Goal: Information Seeking & Learning: Learn about a topic

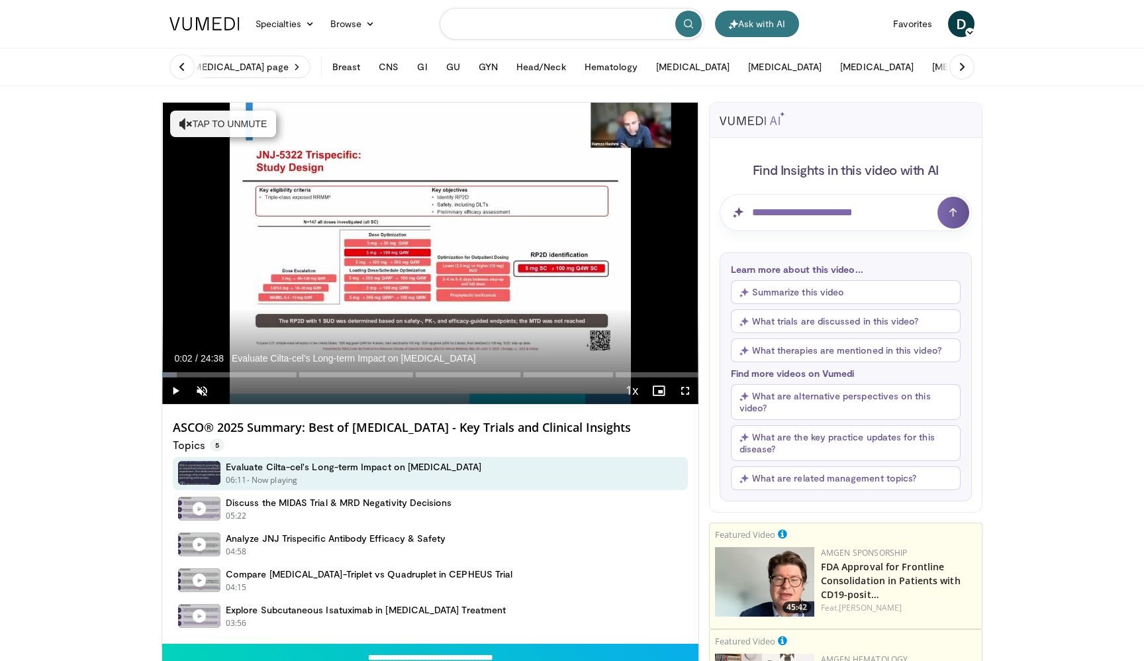
click at [536, 23] on input "Search topics, interventions" at bounding box center [572, 24] width 265 height 32
type input "**********"
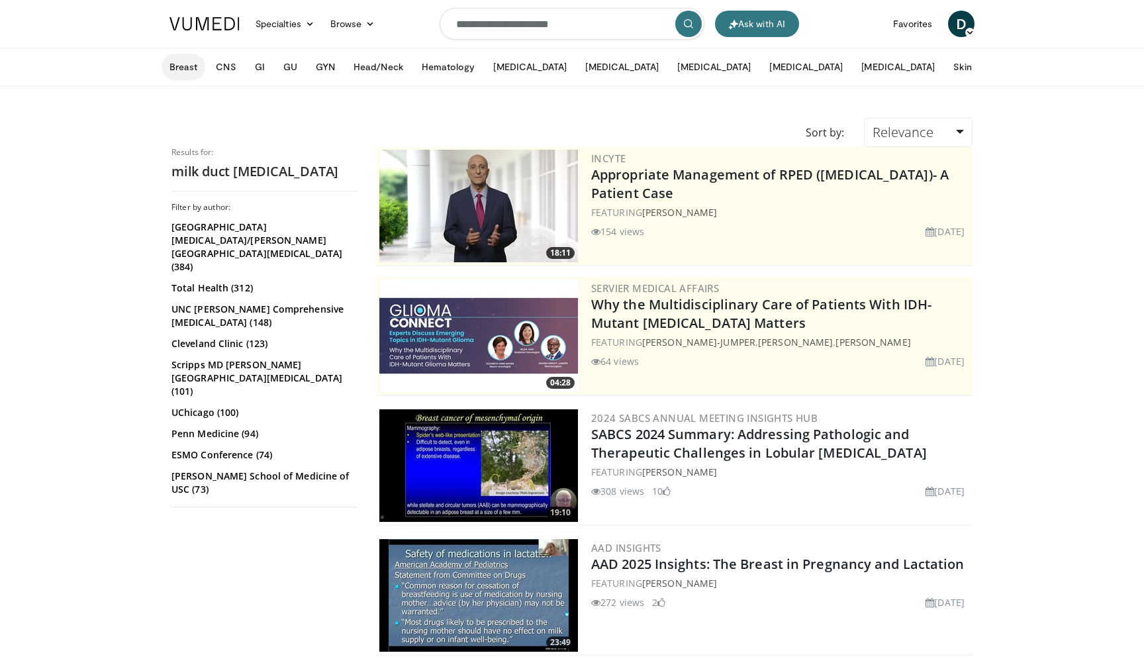
click at [184, 67] on button "Breast" at bounding box center [184, 67] width 44 height 26
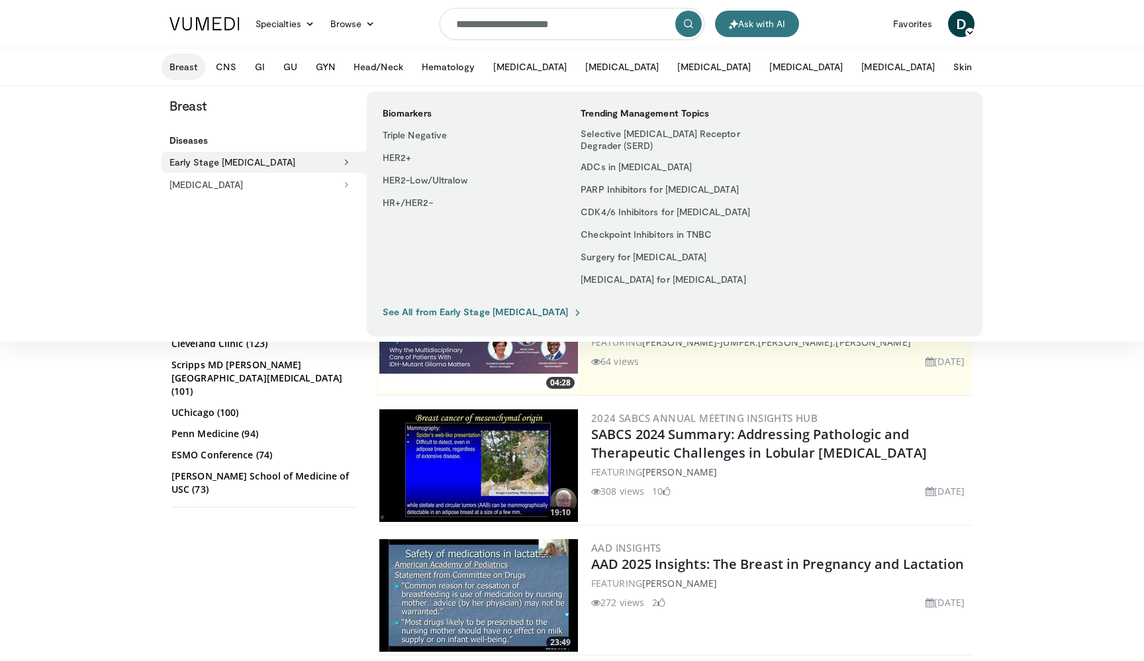
click at [526, 315] on link "See All from Early Stage Breast Cancer" at bounding box center [483, 312] width 200 height 12
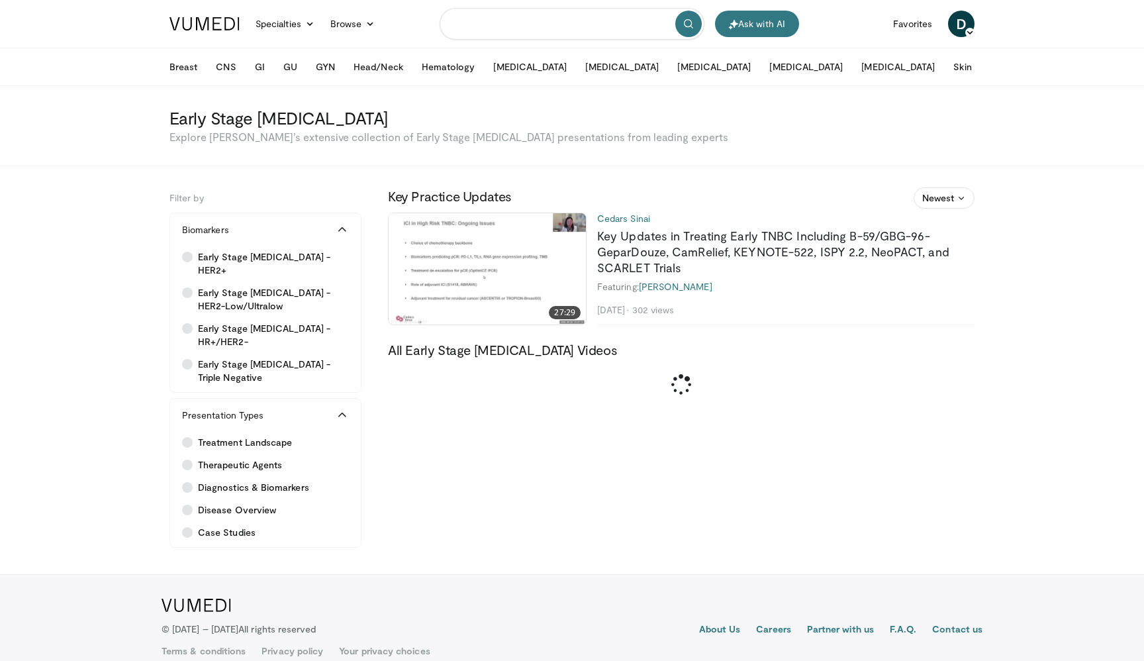
click at [515, 17] on input "Search topics, interventions" at bounding box center [572, 24] width 265 height 32
paste input "****"
type input "****"
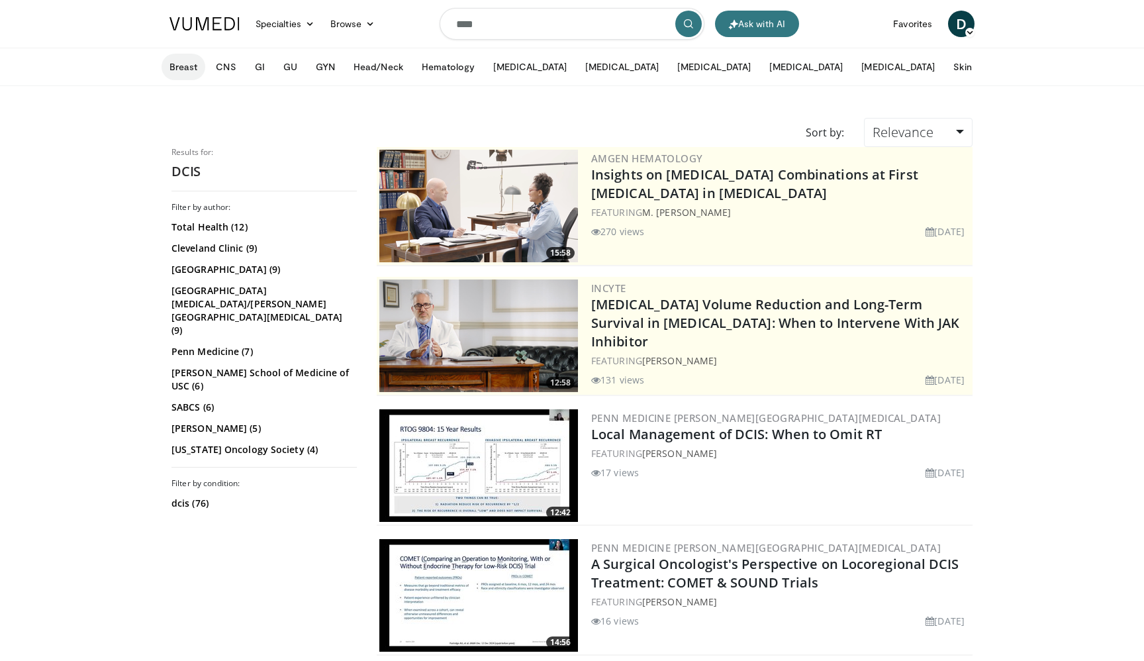
click at [180, 67] on button "Breast" at bounding box center [184, 67] width 44 height 26
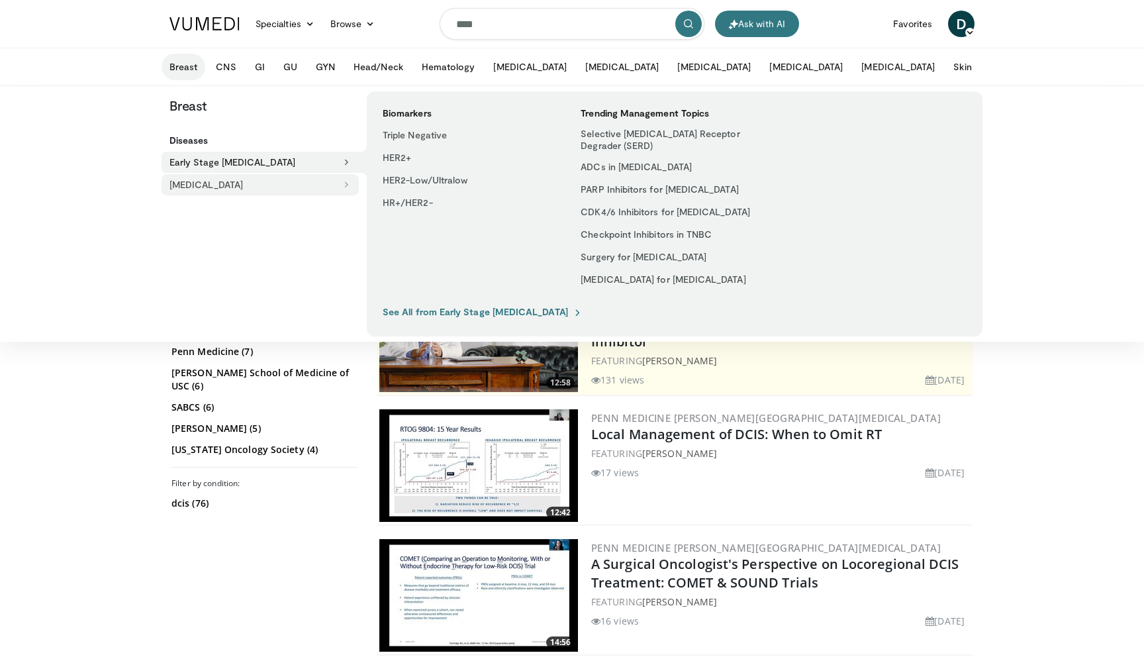
click at [255, 189] on button "[MEDICAL_DATA]" at bounding box center [260, 184] width 197 height 21
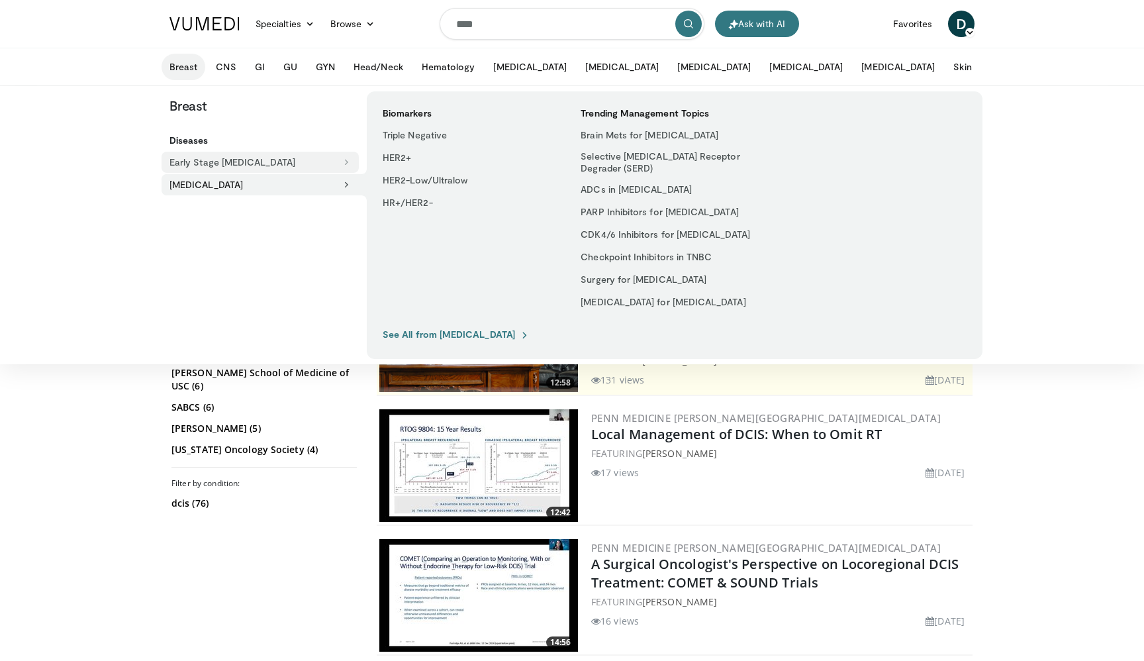
click at [256, 166] on button "Early Stage [MEDICAL_DATA]" at bounding box center [260, 162] width 197 height 21
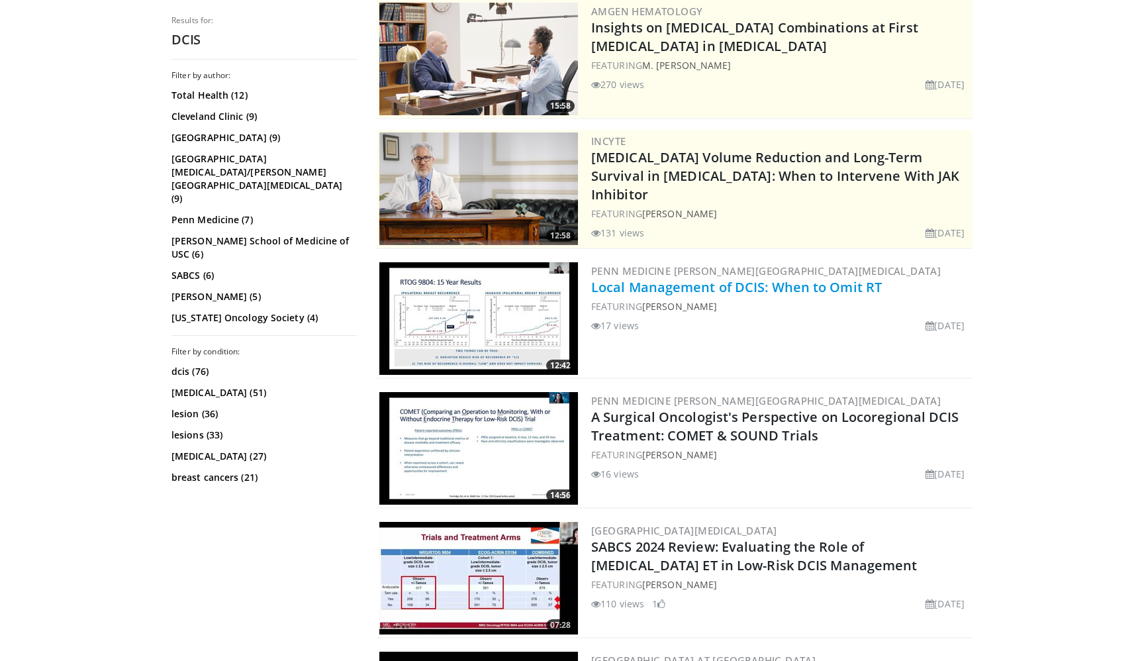
scroll to position [158, 0]
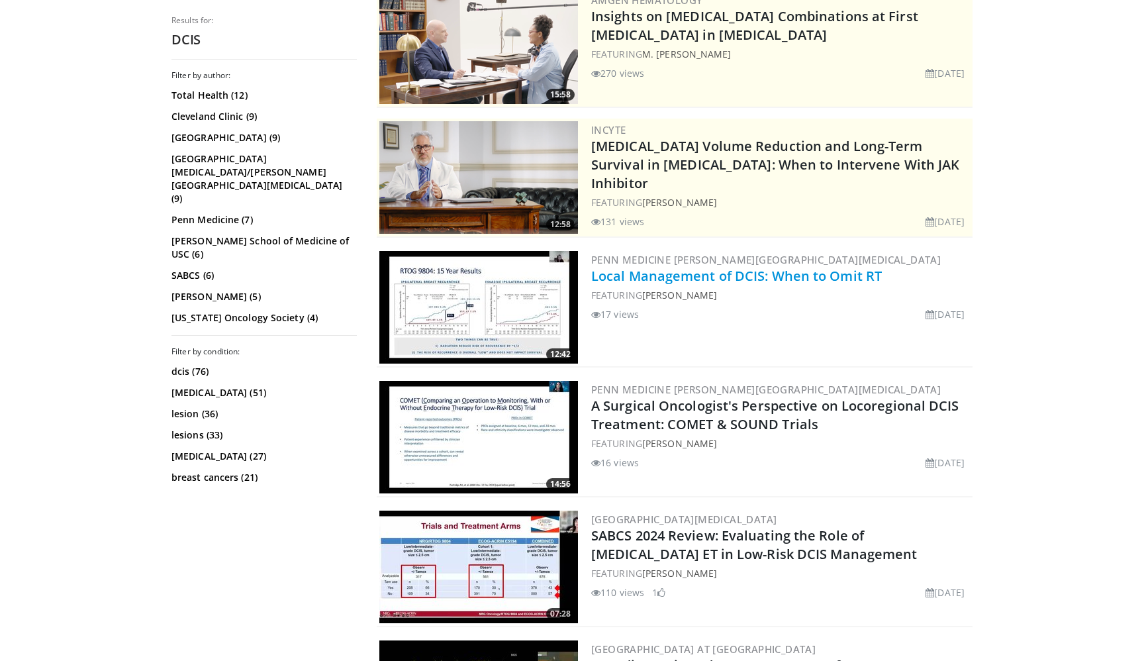
click at [697, 281] on link "Local Management of DCIS: When to Omit RT" at bounding box center [736, 276] width 291 height 18
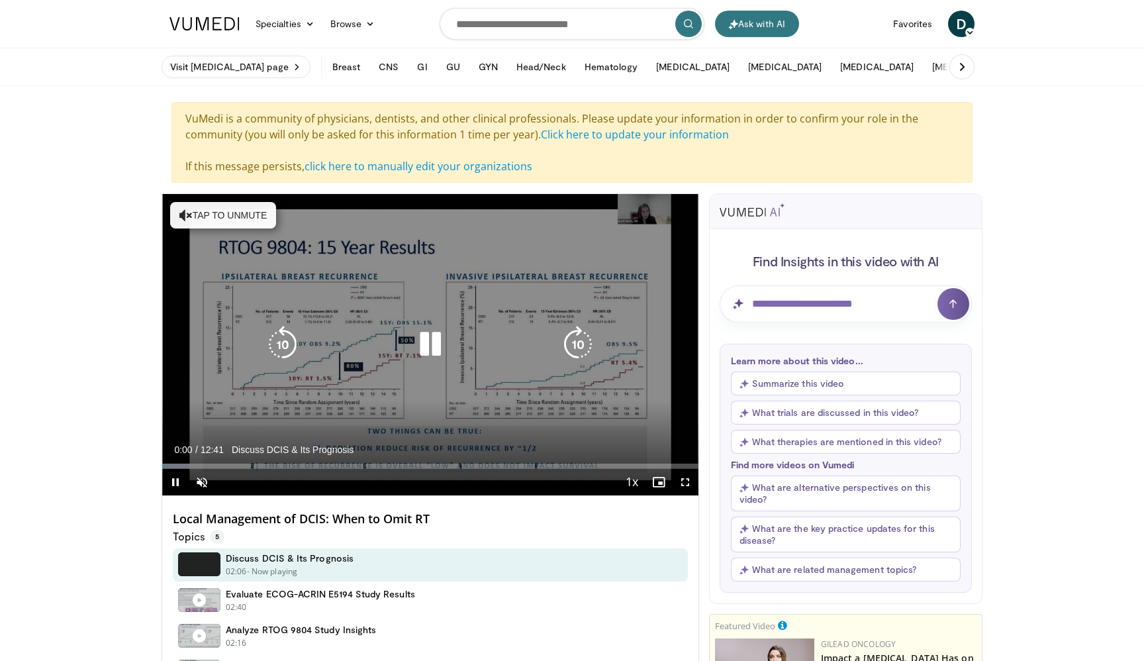
click at [221, 224] on button "Tap to unmute" at bounding box center [223, 215] width 106 height 26
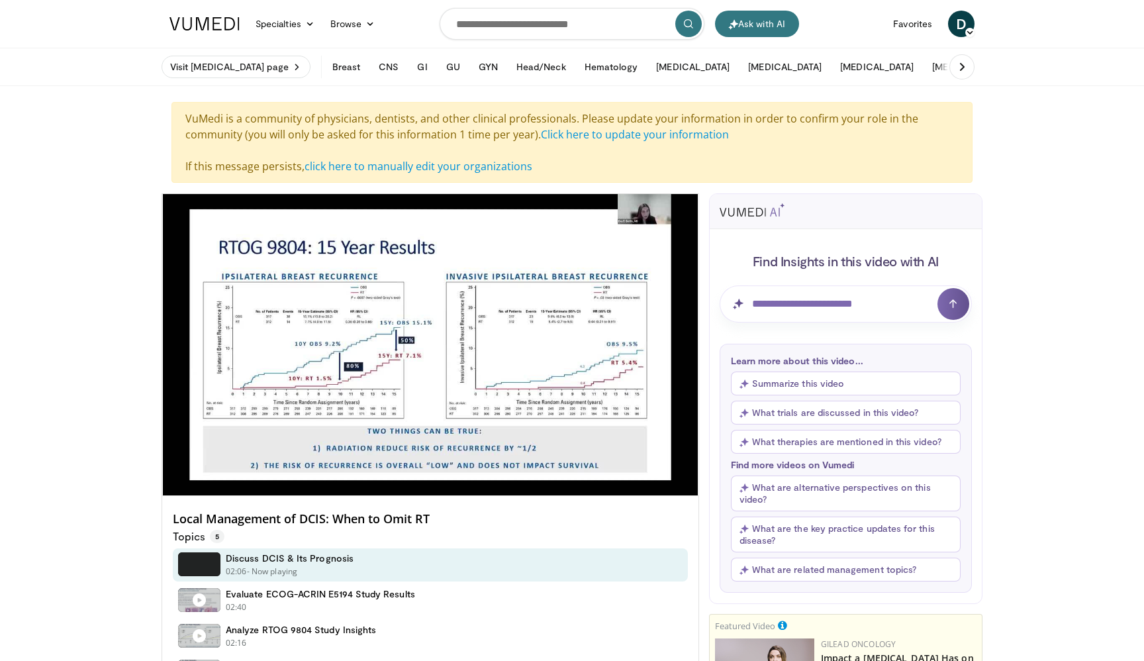
click at [817, 385] on button "Summarize this video" at bounding box center [846, 383] width 230 height 24
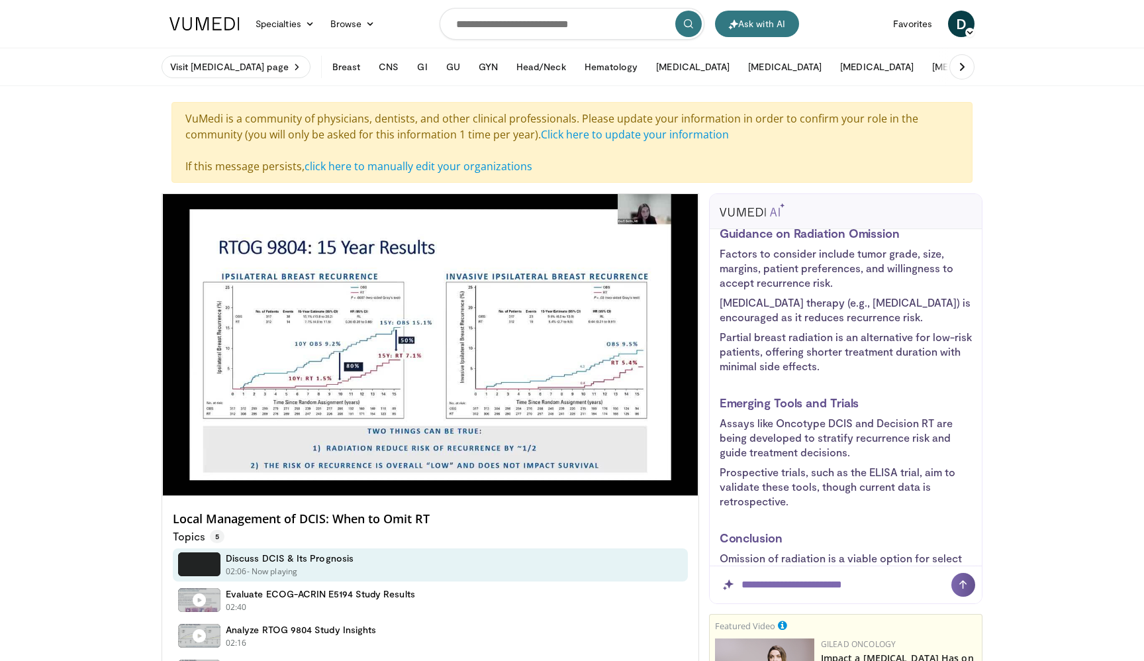
scroll to position [769, 0]
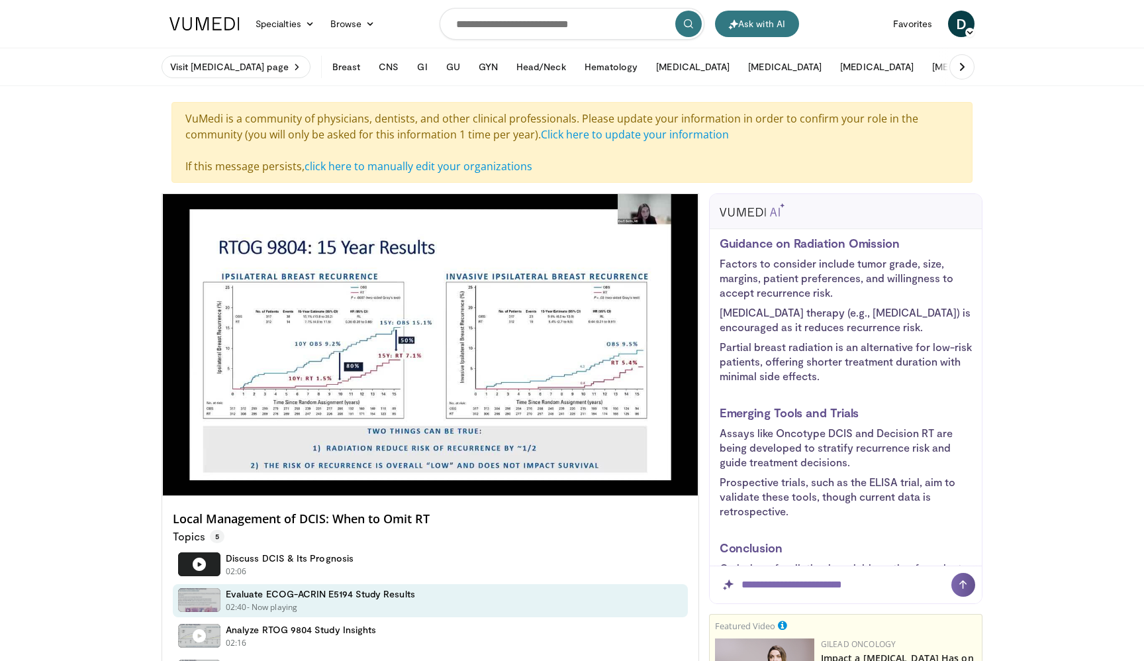
click at [212, 28] on img at bounding box center [205, 23] width 70 height 13
